Goal: Information Seeking & Learning: Check status

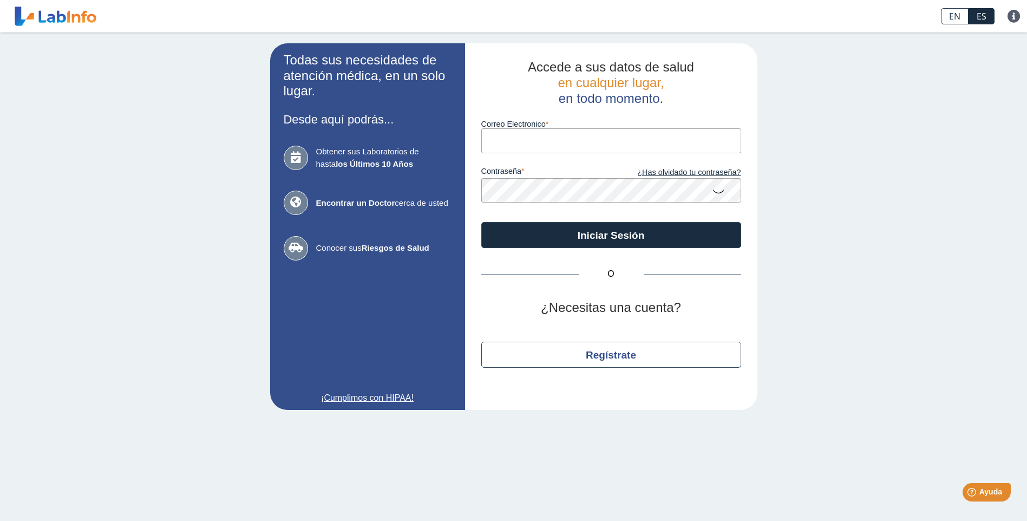
click at [525, 139] on input "Correo Electronico" at bounding box center [611, 140] width 260 height 24
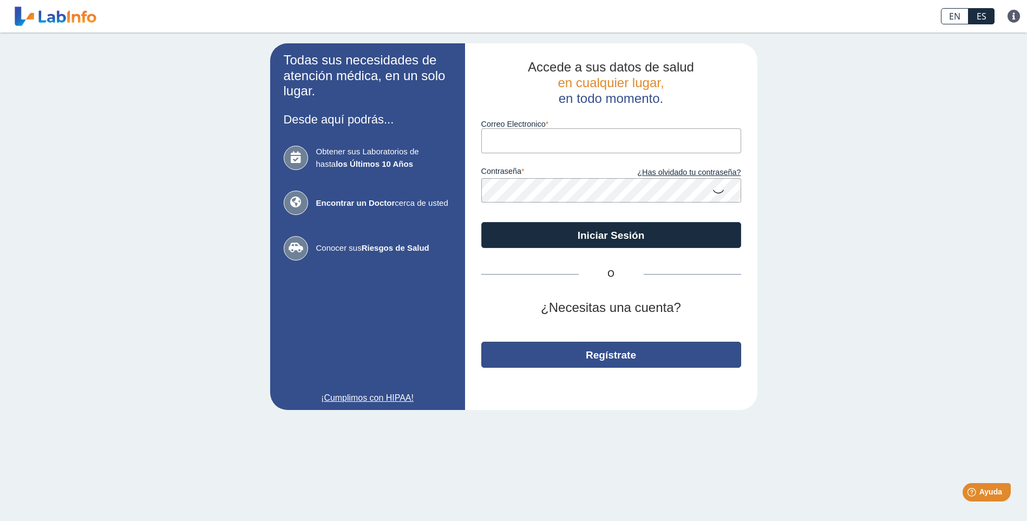
click at [602, 357] on button "Regístrate" at bounding box center [611, 355] width 260 height 26
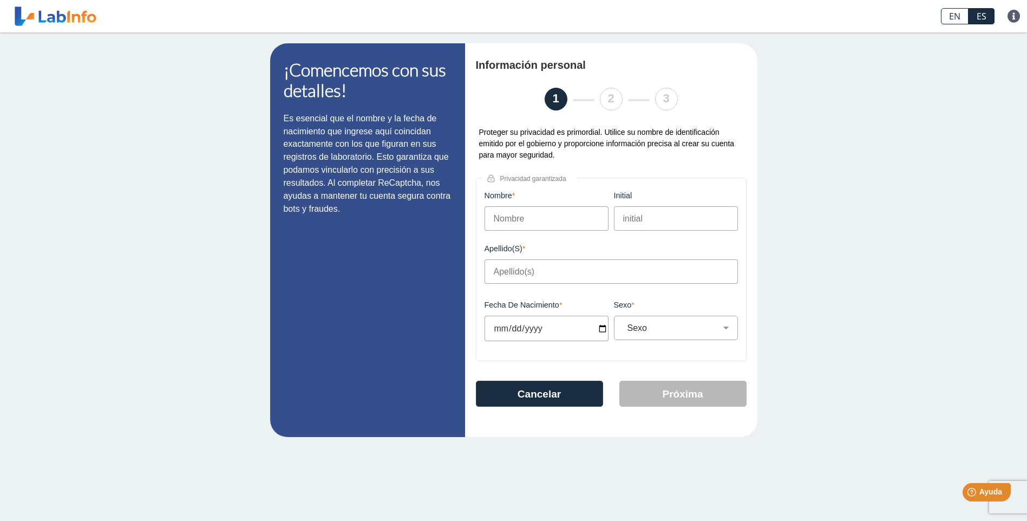
drag, startPoint x: 524, startPoint y: 220, endPoint x: 781, endPoint y: 220, distance: 256.6
click at [526, 220] on input "Nombre" at bounding box center [546, 218] width 124 height 24
type input "m"
type input "MARIA"
click at [628, 217] on input "initial" at bounding box center [676, 218] width 124 height 24
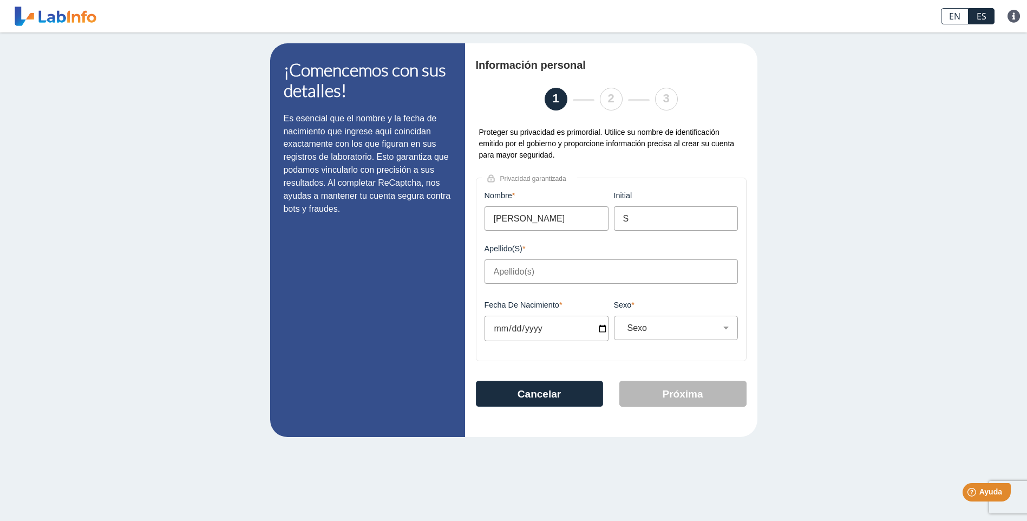
type input "S"
click at [499, 274] on input "Apellido(s)" at bounding box center [610, 271] width 253 height 24
type input "RIOS MATOS"
click at [521, 330] on input "Fecha de Nacimiento" at bounding box center [546, 328] width 124 height 25
type input "1961-01-27"
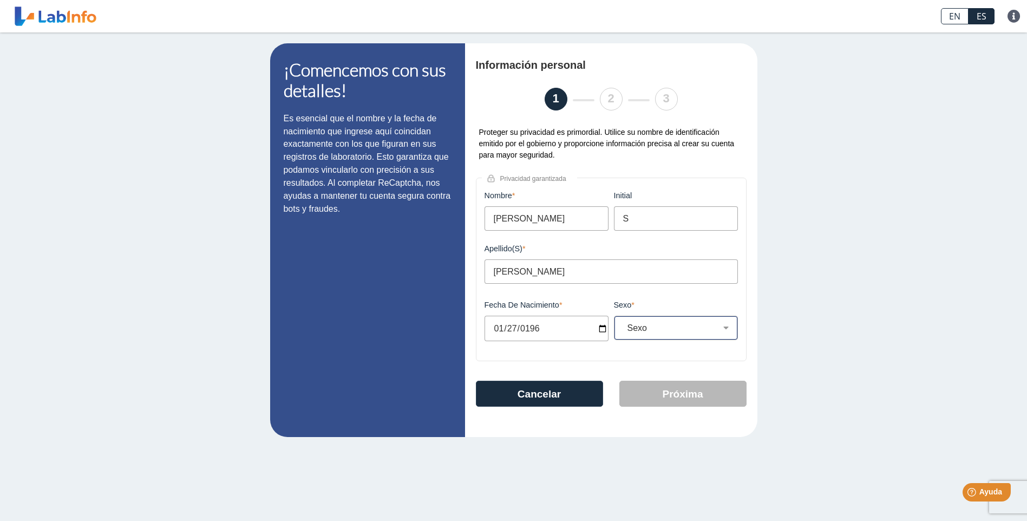
click at [730, 331] on select "Sexo Masculino Femenino" at bounding box center [680, 328] width 114 height 10
select select "F"
click at [623, 326] on select "Sexo Masculino Femenino" at bounding box center [680, 328] width 114 height 10
click at [683, 397] on button "Próxima" at bounding box center [682, 394] width 127 height 26
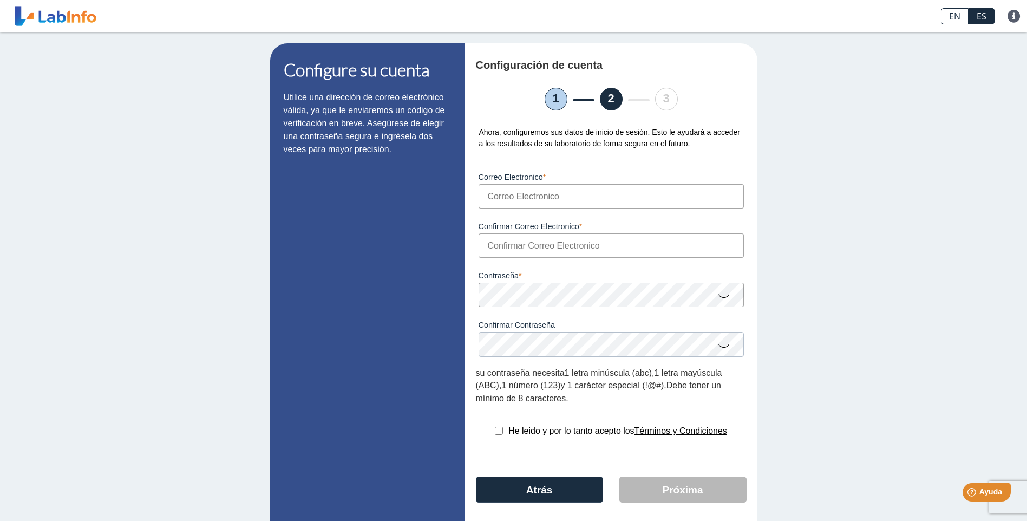
drag, startPoint x: 508, startPoint y: 192, endPoint x: 530, endPoint y: 220, distance: 35.9
click at [509, 196] on input "Correo Electronico" at bounding box center [610, 196] width 265 height 24
type input "C"
type input "M"
type input "mrios@ihmpr.com"
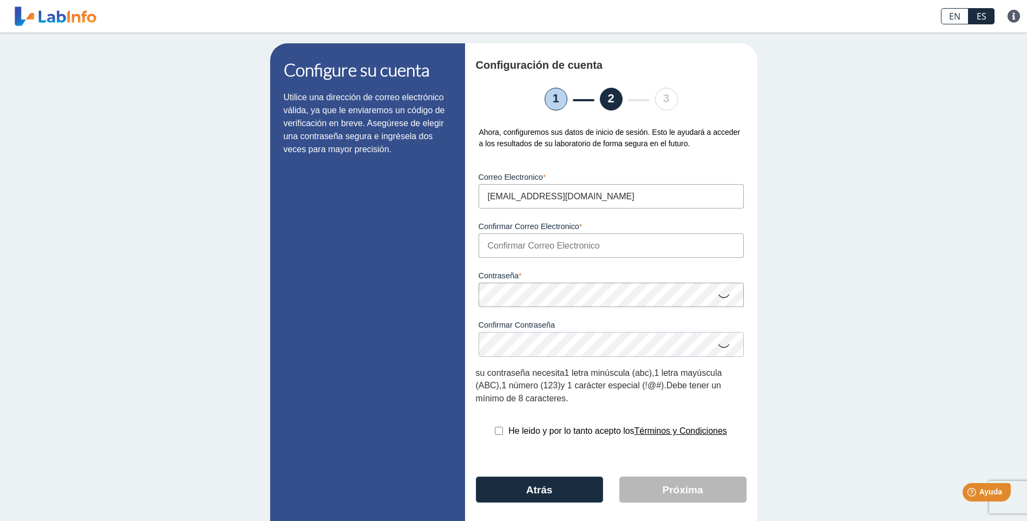
click at [499, 251] on input "Confirmar Correo Electronico" at bounding box center [610, 245] width 265 height 24
type input "mrios@ihmpr.com"
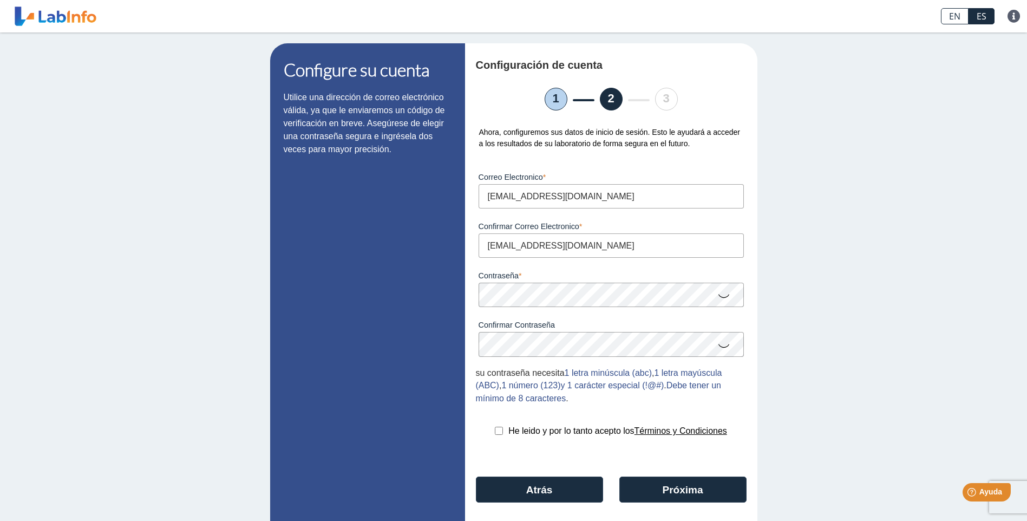
click at [495, 435] on input "checkbox" at bounding box center [499, 431] width 8 height 8
checkbox input "true"
click at [721, 298] on icon at bounding box center [723, 295] width 13 height 21
click at [717, 351] on icon at bounding box center [723, 345] width 13 height 21
click at [686, 494] on button "Próxima" at bounding box center [682, 489] width 127 height 26
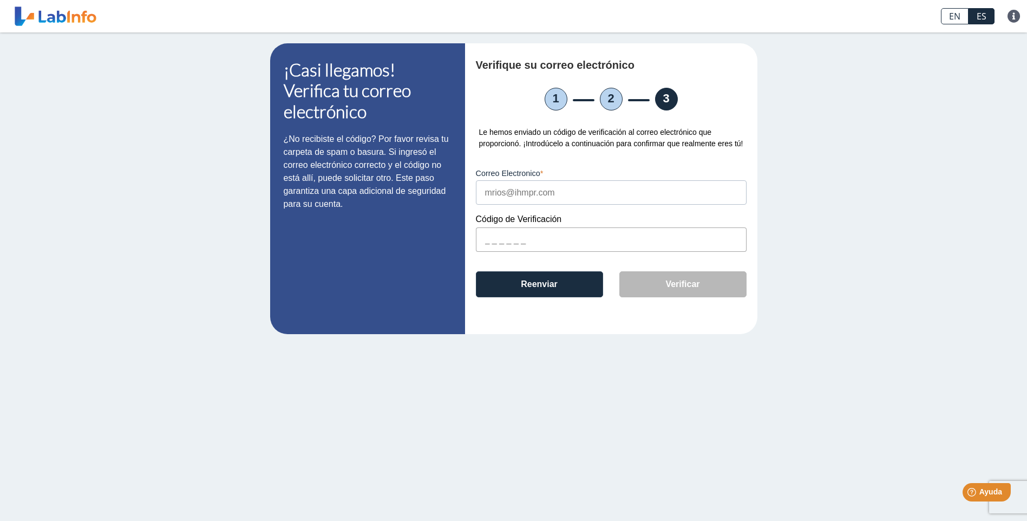
click at [518, 244] on input "text" at bounding box center [611, 239] width 271 height 24
paste input "F75359"
type input "F75359"
click at [653, 286] on button "Verificar" at bounding box center [682, 284] width 127 height 26
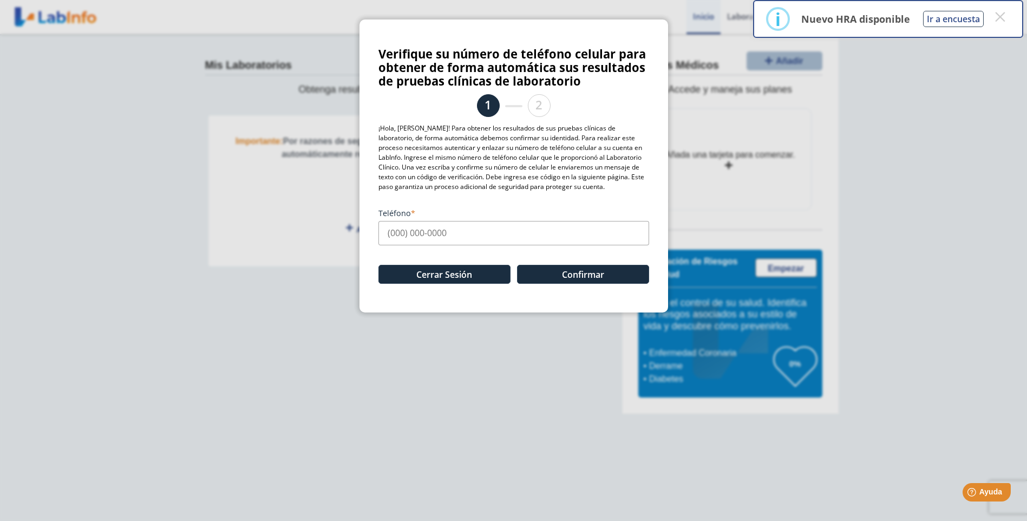
drag, startPoint x: 451, startPoint y: 230, endPoint x: 358, endPoint y: 234, distance: 93.2
click at [358, 234] on ngb-modal-window "Verifique su número de teléfono celular para obtener de forma automática sus re…" at bounding box center [513, 260] width 1027 height 521
drag, startPoint x: 455, startPoint y: 233, endPoint x: 376, endPoint y: 232, distance: 78.5
click at [376, 232] on div "Verifique su número de teléfono celular para obtener de forma automática sus re…" at bounding box center [513, 165] width 309 height 293
type input "(787) 431-0062"
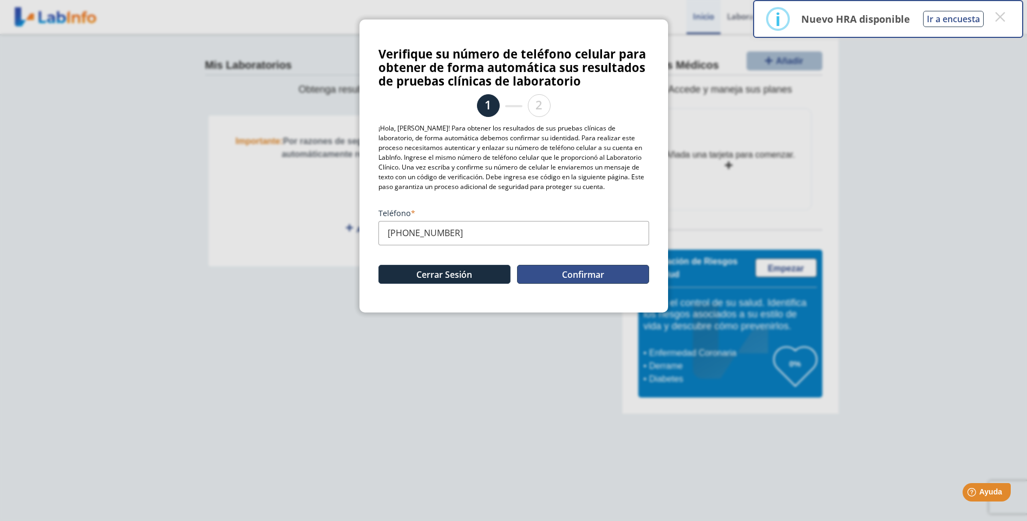
click at [589, 274] on button "Confirmar" at bounding box center [583, 274] width 132 height 19
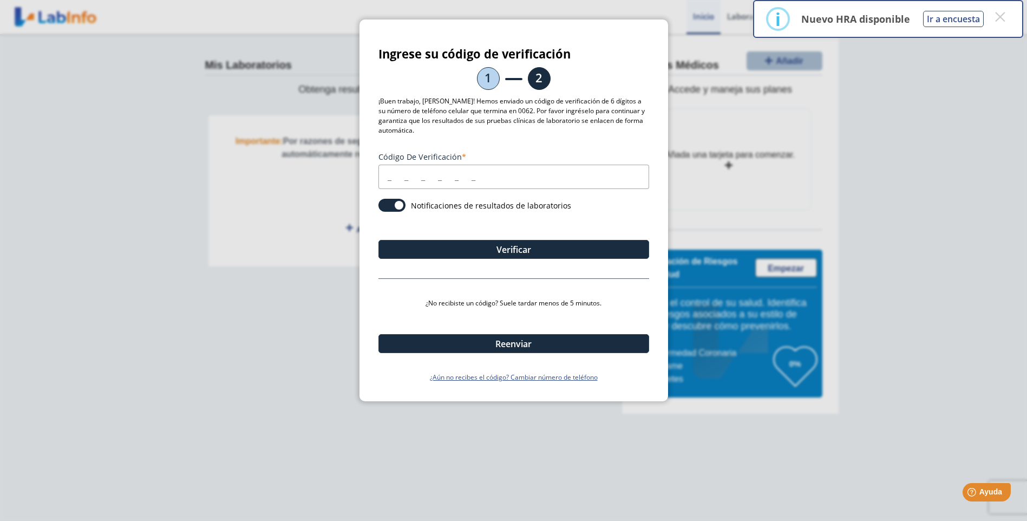
drag, startPoint x: 389, startPoint y: 181, endPoint x: 517, endPoint y: 180, distance: 128.3
click at [389, 181] on input "Código de verificación" at bounding box center [513, 177] width 271 height 24
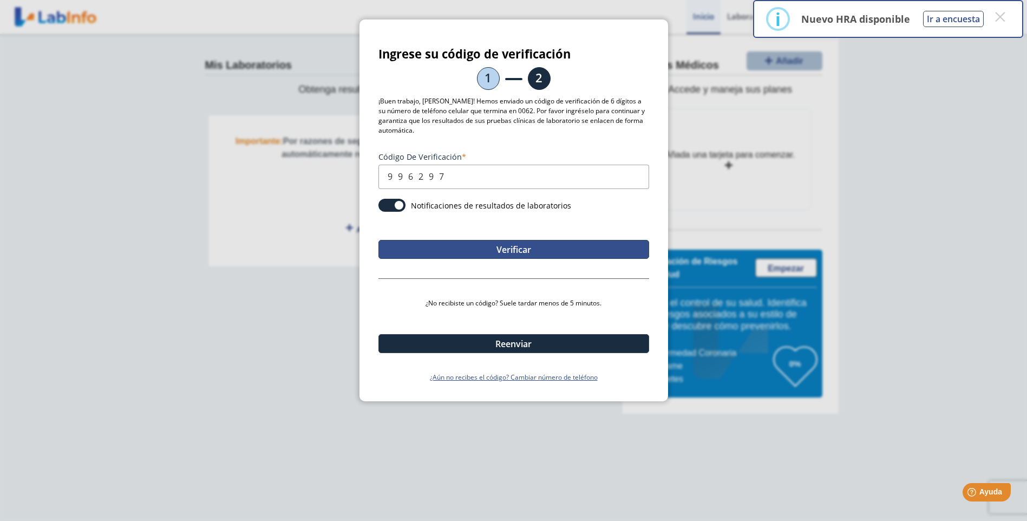
type input "996297"
click at [537, 249] on button "Verificar" at bounding box center [513, 249] width 271 height 19
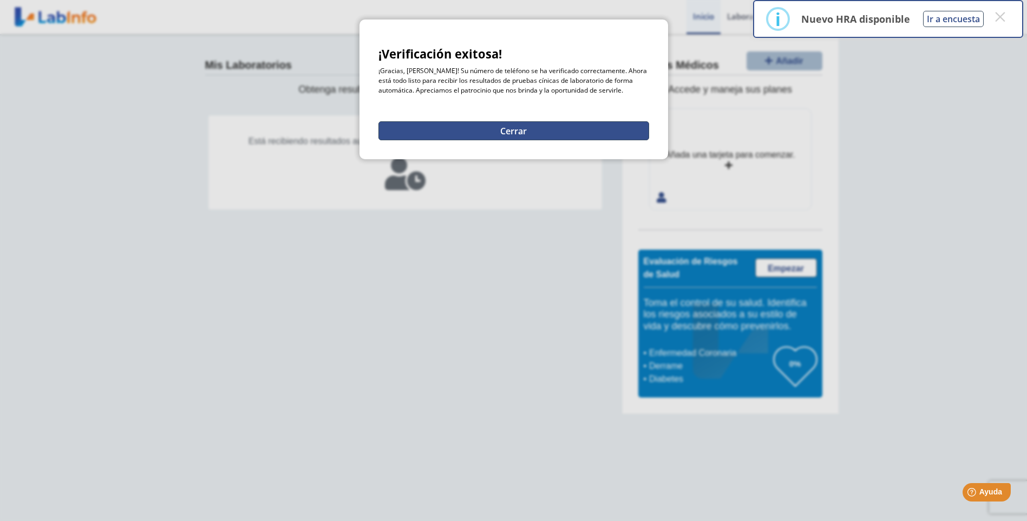
click at [520, 127] on button "Cerrar" at bounding box center [513, 130] width 271 height 19
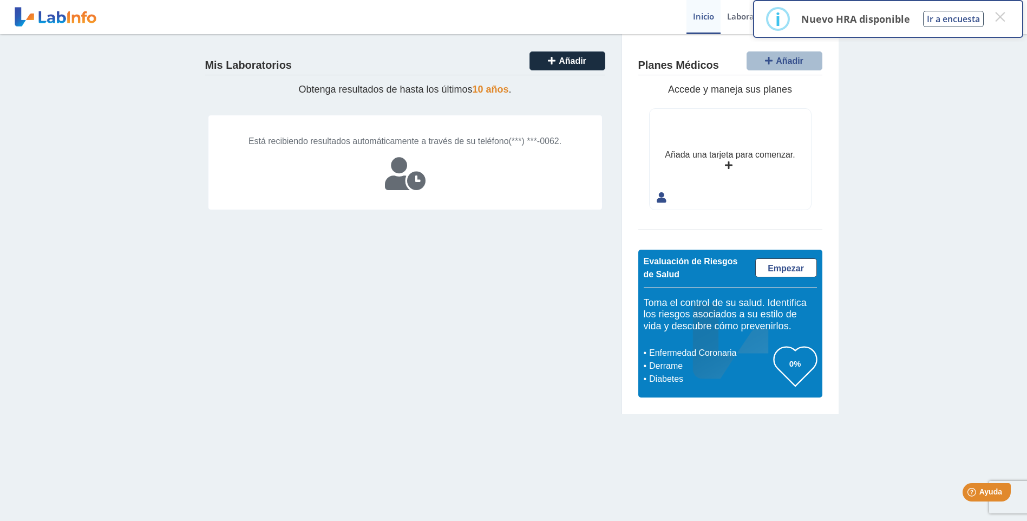
click at [849, 19] on p "Nuevo HRA disponible" at bounding box center [855, 18] width 109 height 13
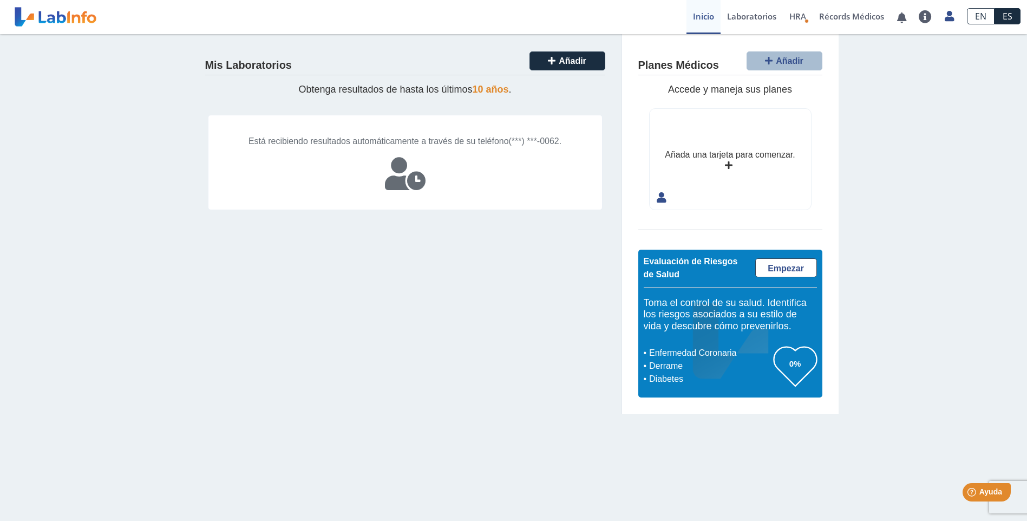
click at [406, 187] on icon at bounding box center [405, 174] width 41 height 32
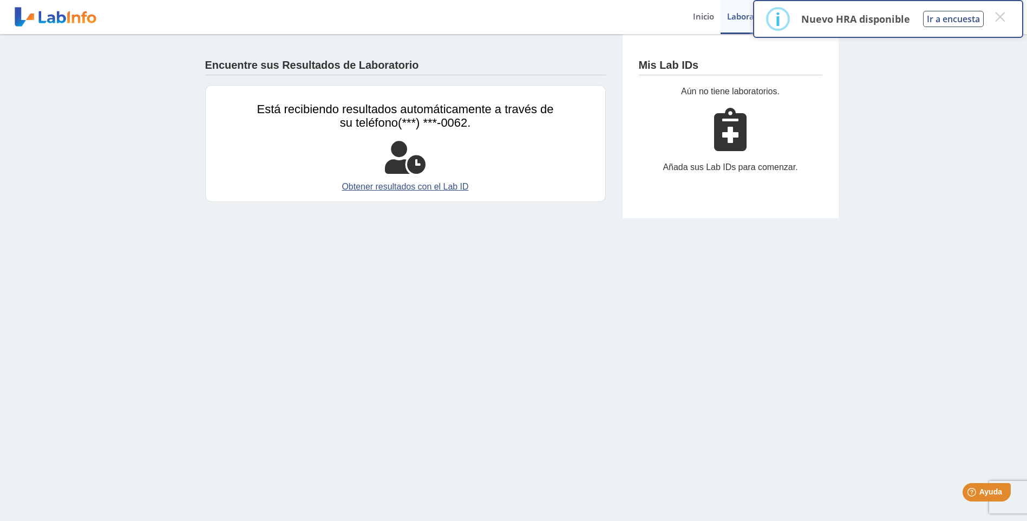
click at [775, 18] on div "i" at bounding box center [778, 19] width 24 height 24
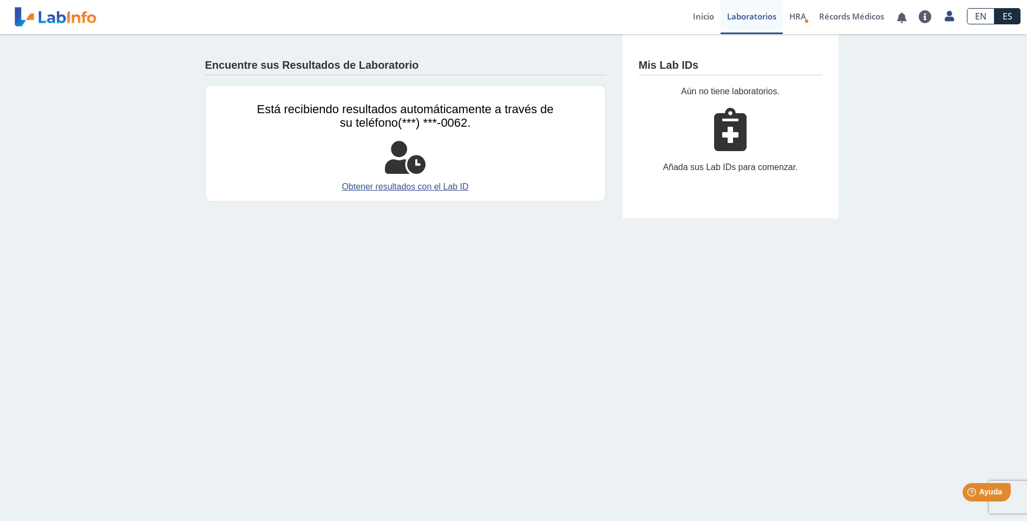
click at [727, 137] on icon at bounding box center [730, 129] width 32 height 43
click at [431, 186] on link "Obtener resultados con el Lab ID" at bounding box center [405, 186] width 297 height 13
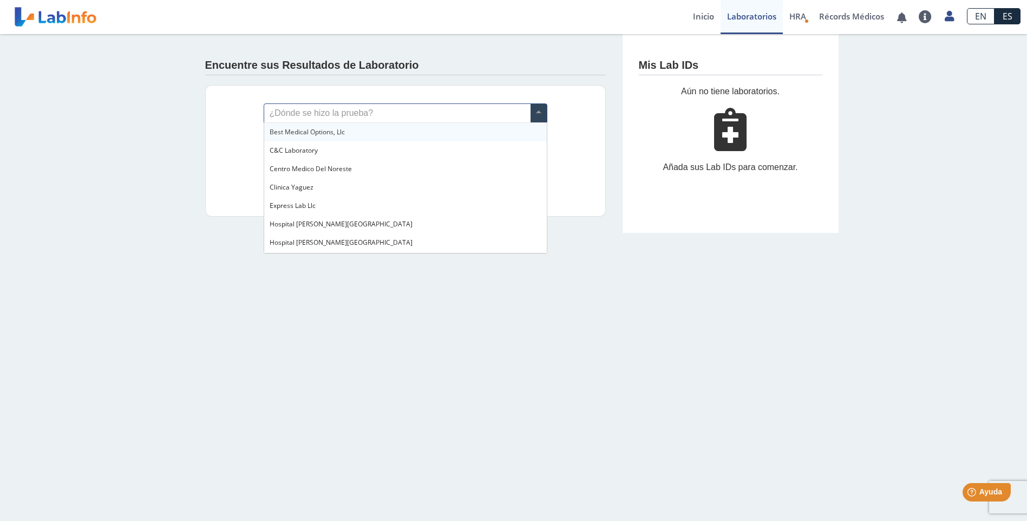
click at [536, 113] on span at bounding box center [538, 113] width 16 height 18
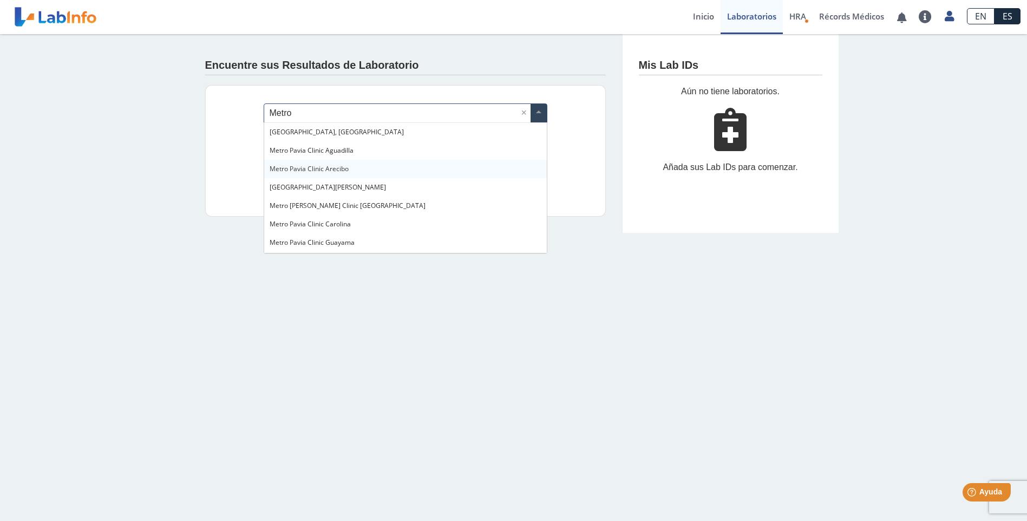
type input "Metro"
click at [354, 130] on div "Metro Pavia Clinic Aguadilla" at bounding box center [405, 132] width 283 height 18
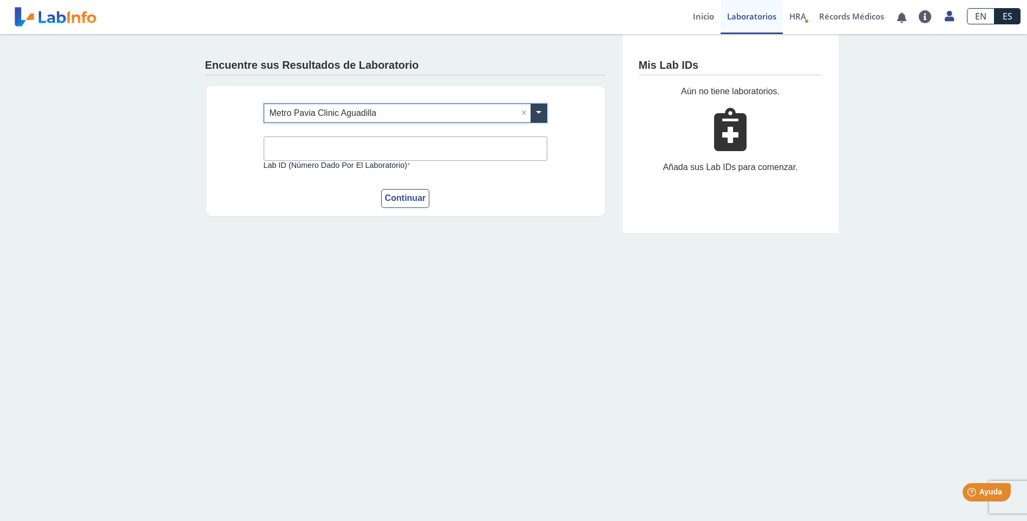
click at [345, 143] on input "Lab ID (número dado por el laboratorio)" at bounding box center [406, 148] width 284 height 24
type input "292164"
click at [415, 197] on button "Continuar" at bounding box center [405, 198] width 49 height 19
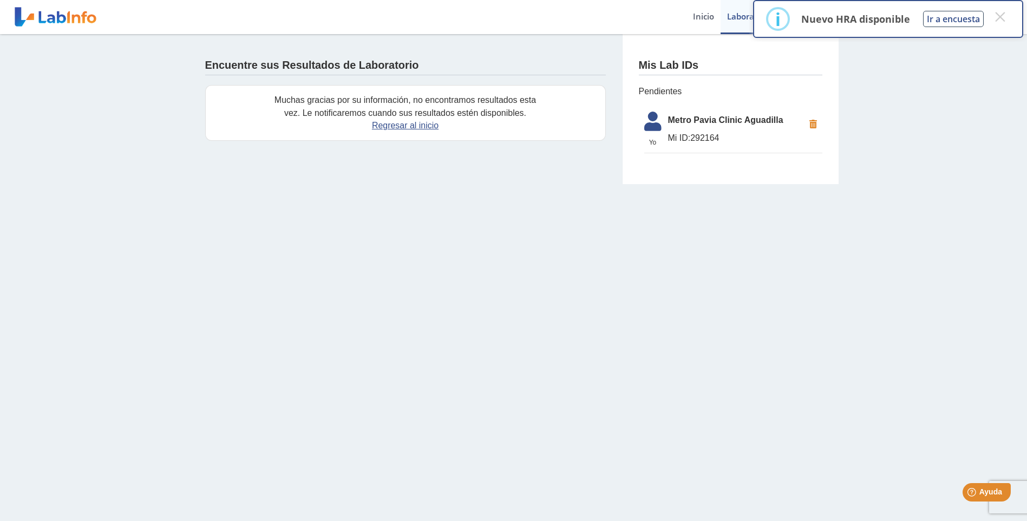
click at [824, 20] on p "Nuevo HRA disponible" at bounding box center [855, 18] width 109 height 13
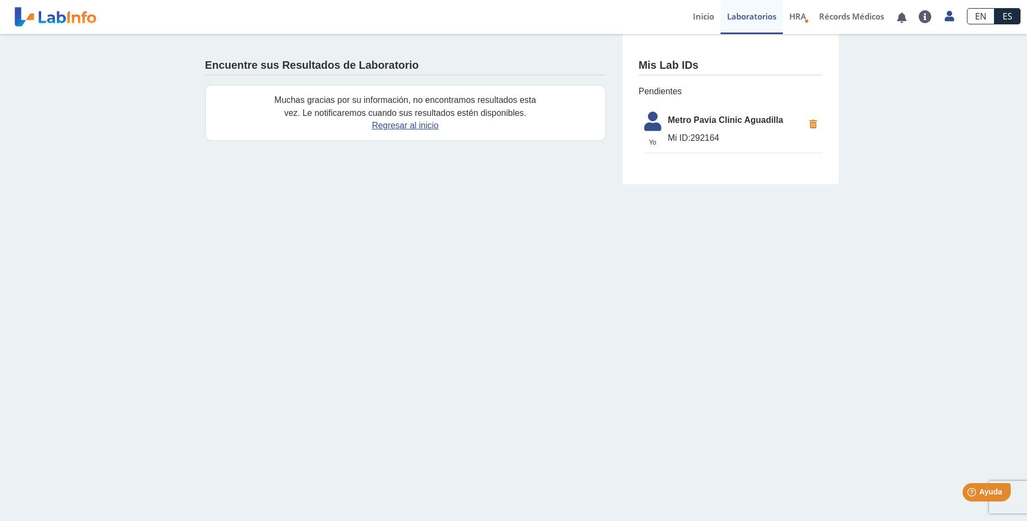
click at [699, 140] on span "Mi ID: 292164" at bounding box center [736, 138] width 136 height 13
click at [766, 45] on link "Lab List" at bounding box center [760, 50] width 81 height 32
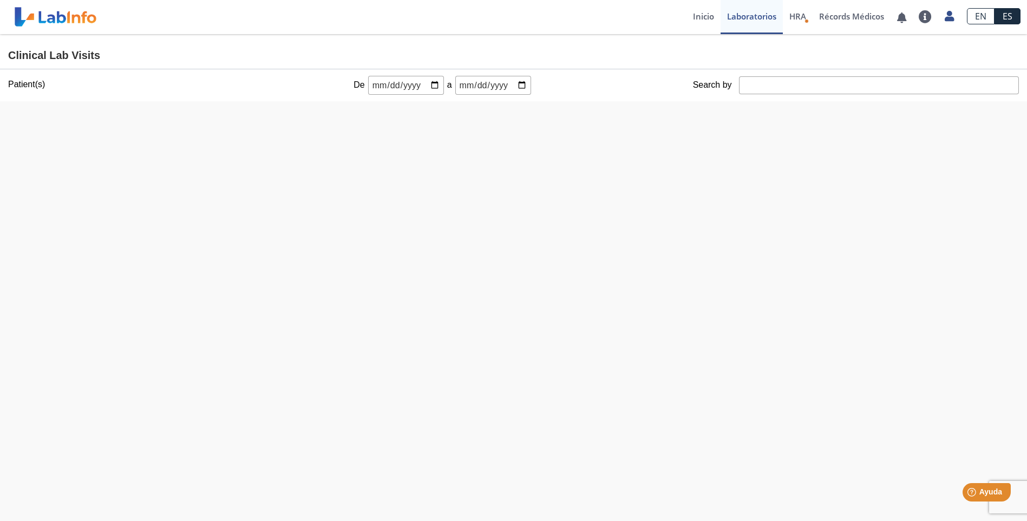
click at [370, 84] on input "date" at bounding box center [406, 85] width 76 height 19
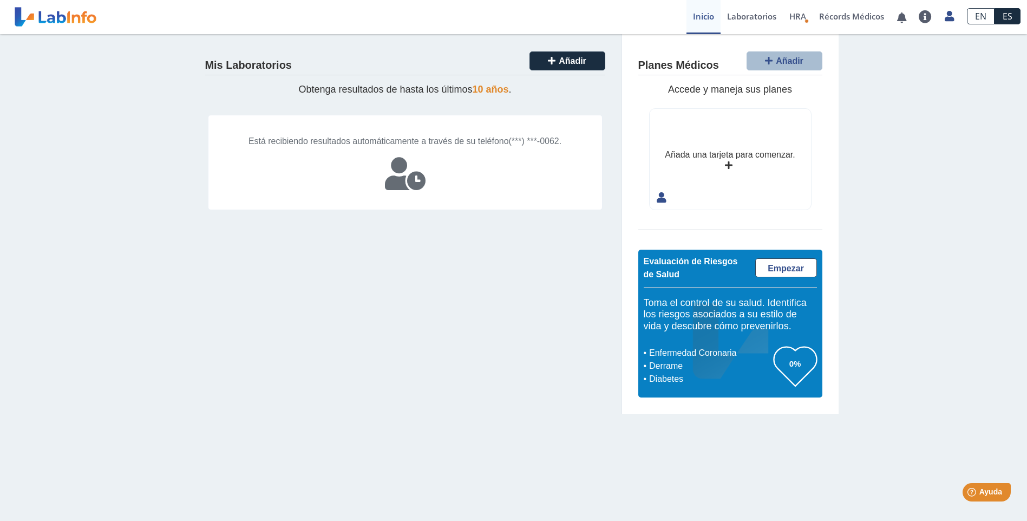
click at [509, 146] on span "(***) ***-0062." at bounding box center [535, 140] width 53 height 9
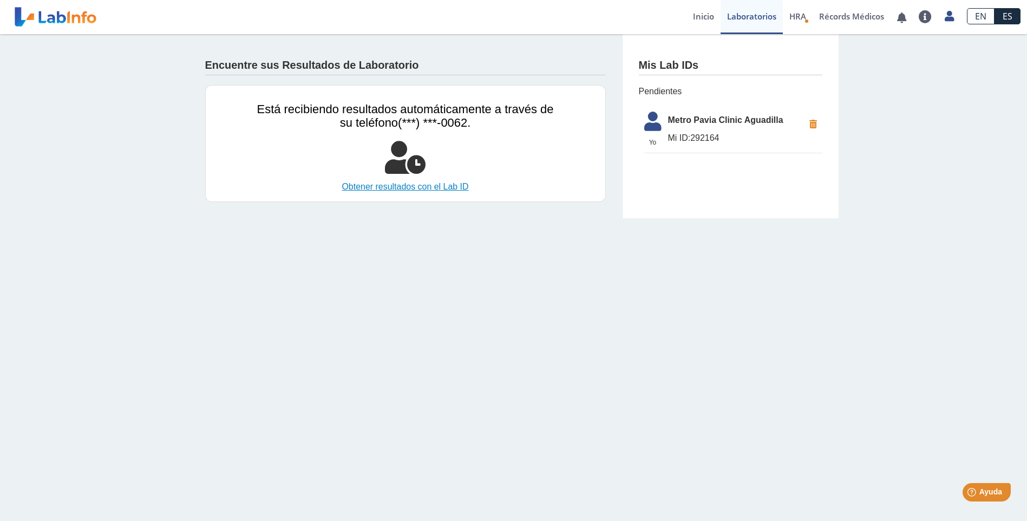
click at [462, 186] on link "Obtener resultados con el Lab ID" at bounding box center [405, 186] width 297 height 13
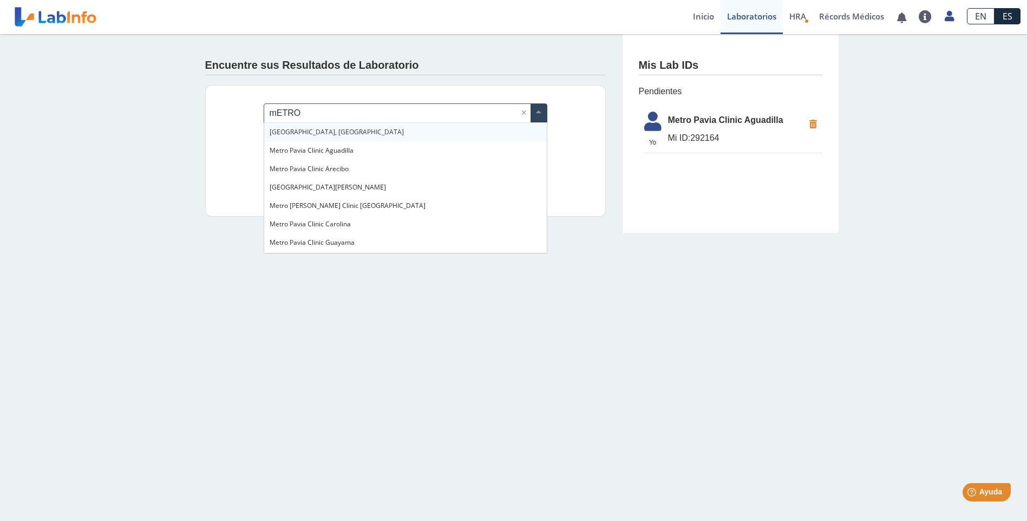
type input "mETRO"
click at [344, 133] on span "Metro Pavia Clinic Aguadilla" at bounding box center [312, 131] width 84 height 9
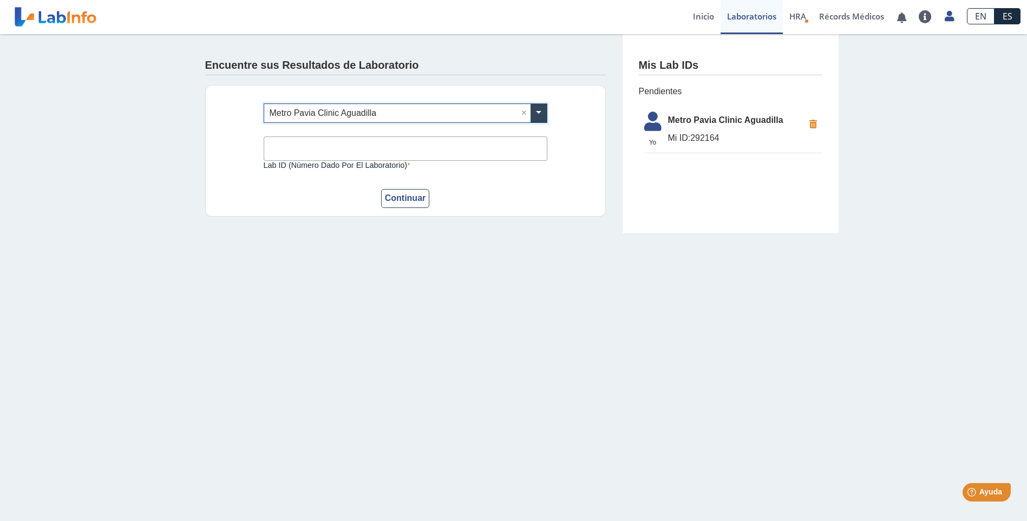
click at [329, 155] on input "Lab ID (número dado por el laboratorio)" at bounding box center [406, 148] width 284 height 24
type input "292164"
click at [390, 196] on button "Continuar" at bounding box center [405, 198] width 49 height 19
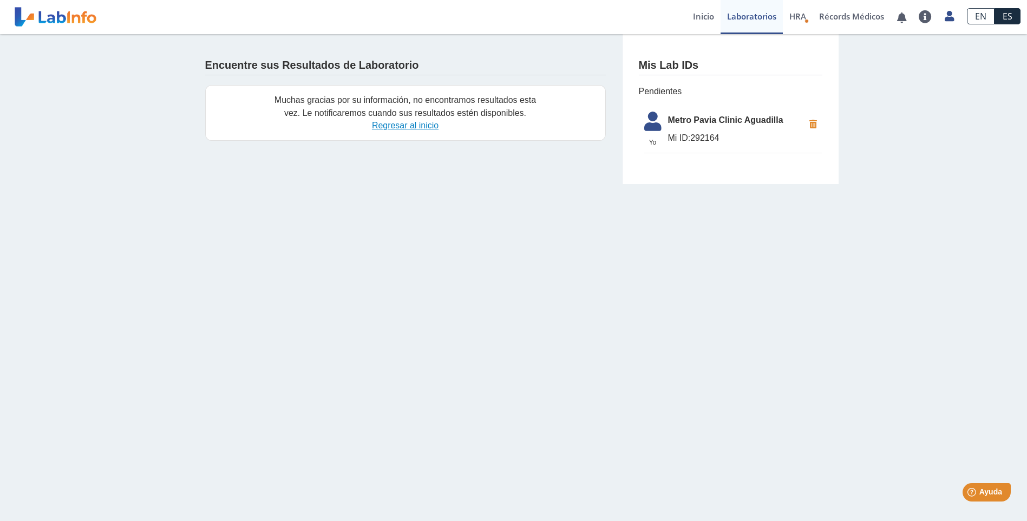
click at [425, 124] on link "Regresar al inicio" at bounding box center [405, 125] width 67 height 9
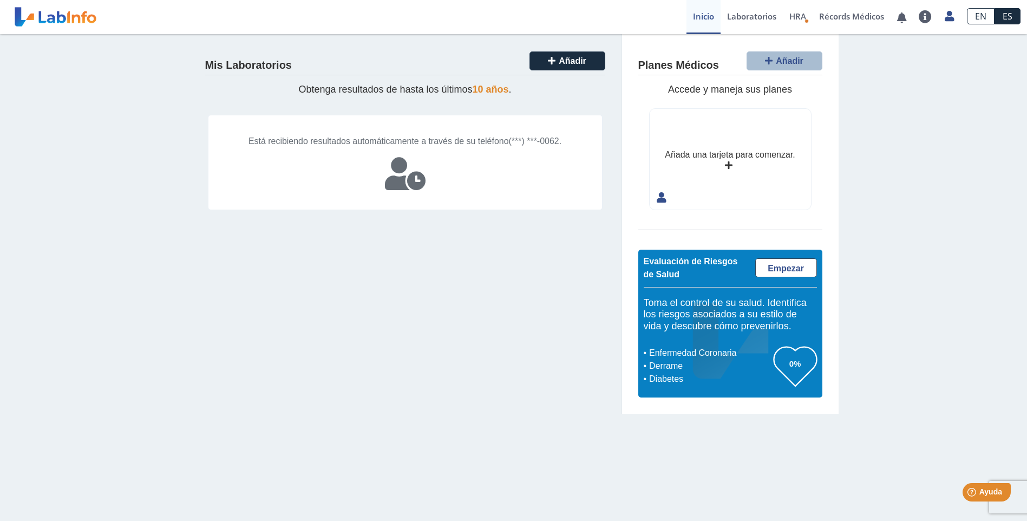
click at [509, 146] on span "(***) ***-0062." at bounding box center [535, 140] width 53 height 9
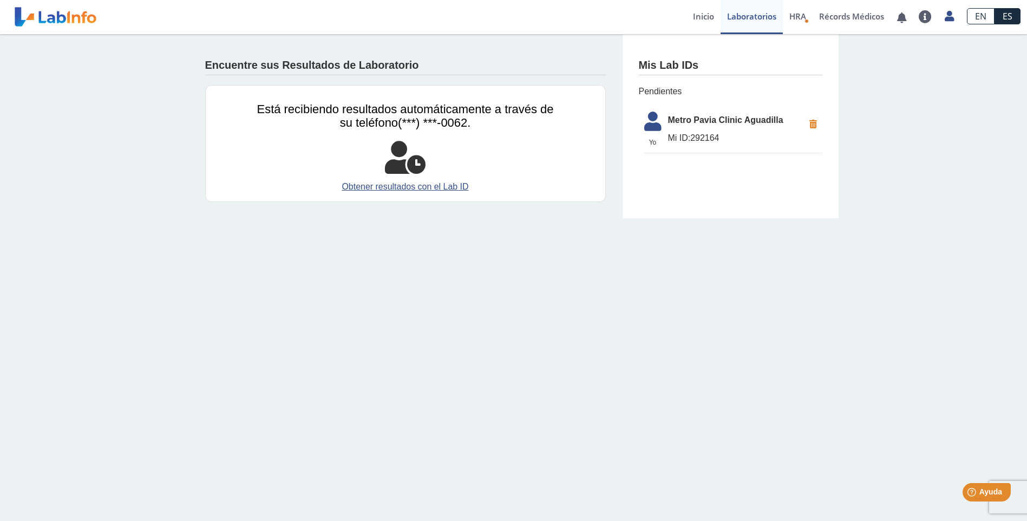
click at [903, 108] on div "Encuentre sus Resultados de Laboratorio Está recibiendo resultados automáticame…" at bounding box center [513, 126] width 1027 height 184
